Goal: Task Accomplishment & Management: Manage account settings

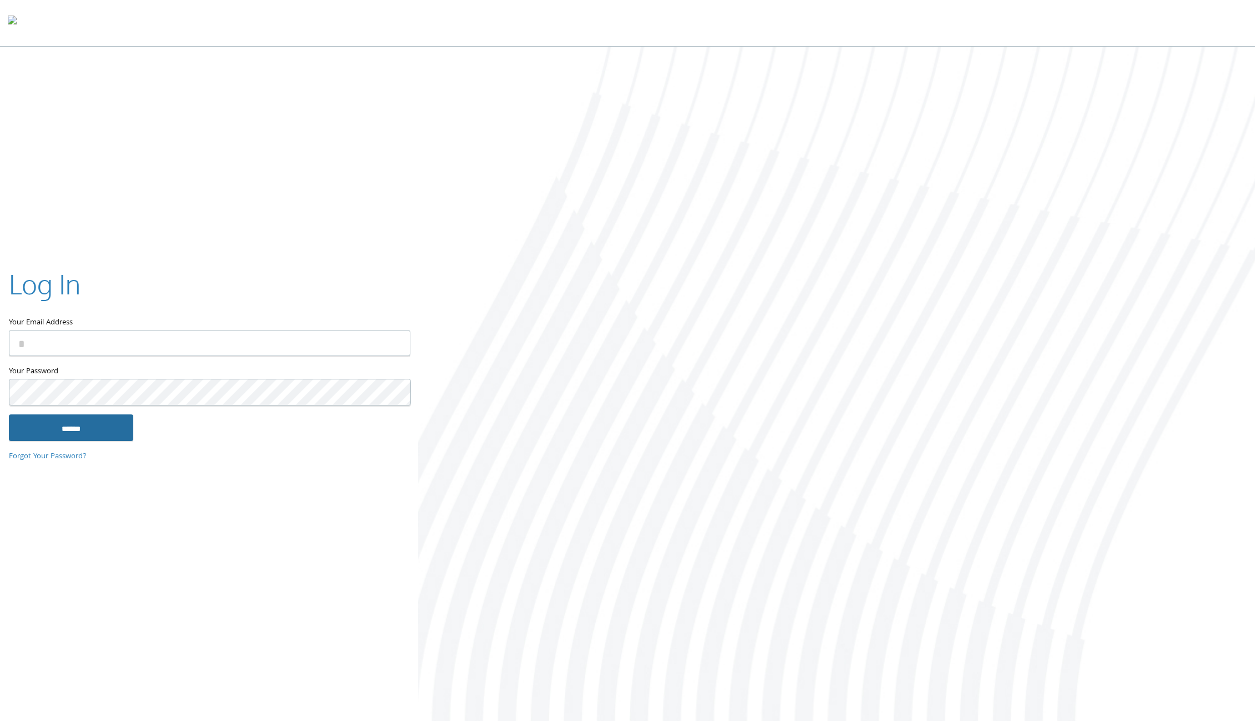
type input "**********"
click at [83, 422] on input "******" at bounding box center [71, 427] width 124 height 27
type input "**********"
click at [66, 422] on input "******" at bounding box center [71, 427] width 124 height 27
